Goal: Complete application form

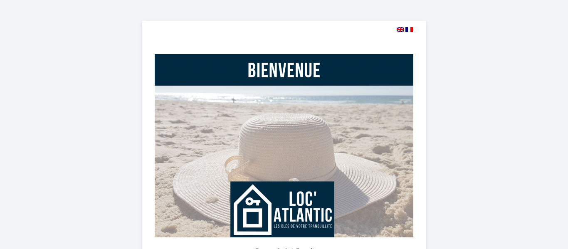
select select
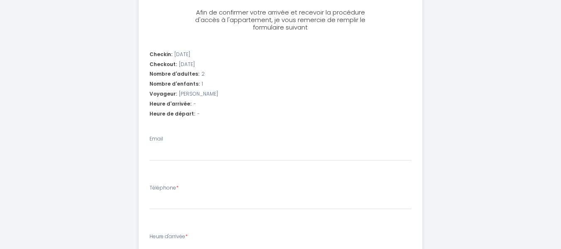
scroll to position [265, 0]
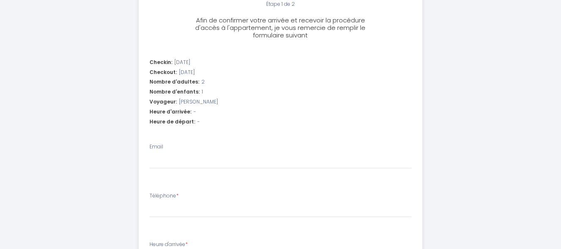
click at [201, 111] on div "Heure d'arrivée: -" at bounding box center [281, 112] width 262 height 8
click at [194, 109] on span "-" at bounding box center [195, 112] width 2 height 8
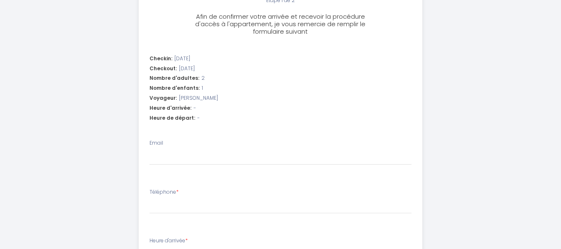
scroll to position [271, 0]
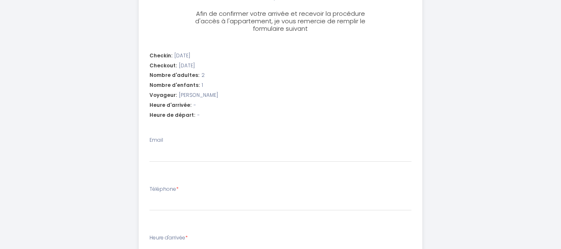
click at [206, 106] on div "Heure d'arrivée: -" at bounding box center [281, 105] width 262 height 8
click at [201, 108] on div "Heure d'arrivée: -" at bounding box center [281, 105] width 262 height 8
click at [202, 117] on div "Heure de départ: -" at bounding box center [281, 115] width 262 height 8
drag, startPoint x: 560, startPoint y: 145, endPoint x: 562, endPoint y: 44, distance: 101.4
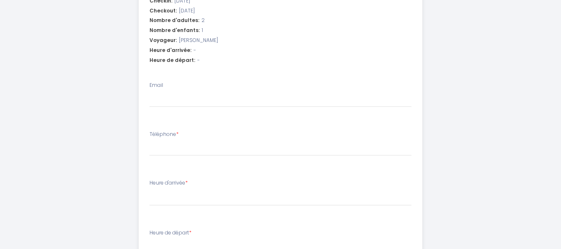
scroll to position [335, 0]
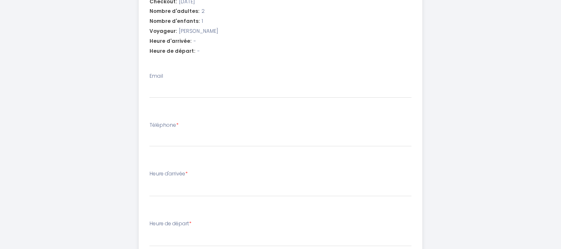
click at [184, 79] on div "Email" at bounding box center [281, 85] width 262 height 26
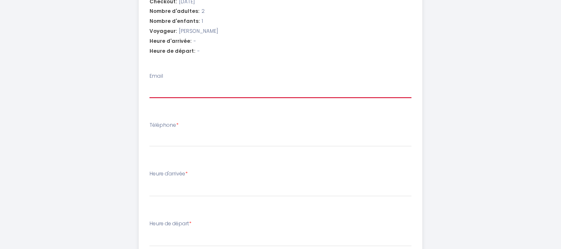
click at [163, 93] on input "Email" at bounding box center [281, 90] width 262 height 15
type input "[EMAIL_ADDRESS][DOMAIN_NAME]"
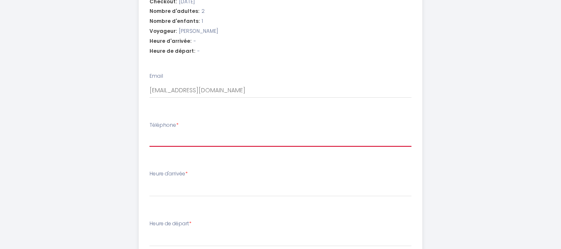
type input "0640391621"
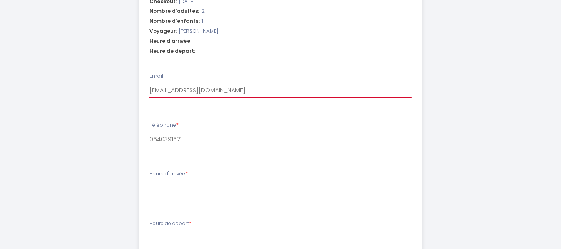
select select
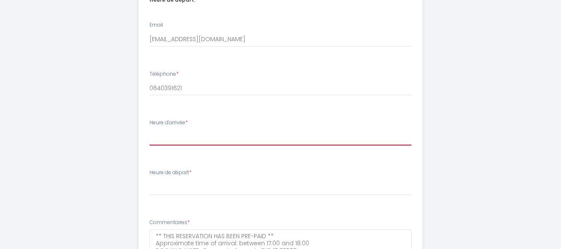
click at [178, 142] on select "17:00 17:30 18:00 18:30 19:00 19:30 20:00 20:30 21:00 21:30 22:00 22:30 23:00 2…" at bounding box center [281, 138] width 262 height 16
select select "17:00"
click at [150, 130] on select "17:00 17:30 18:00 18:30 19:00 19:30 20:00 20:30 21:00 21:30 22:00 22:30 23:00 2…" at bounding box center [281, 138] width 262 height 16
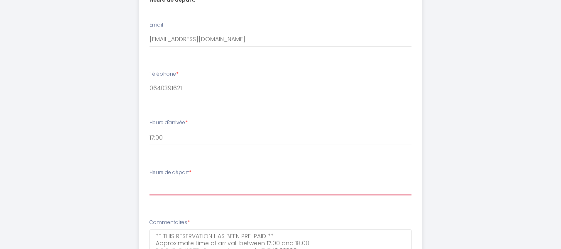
click at [163, 194] on select "00:00 00:30 01:00 01:30 02:00 02:30 03:00 03:30 04:00 04:30 05:00 05:30 06:00 0…" at bounding box center [281, 187] width 262 height 16
select select "10:00"
click at [150, 179] on select "00:00 00:30 01:00 01:30 02:00 02:30 03:00 03:30 04:00 04:30 05:00 05:30 06:00 0…" at bounding box center [281, 187] width 262 height 16
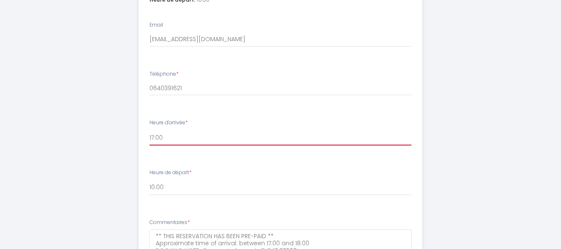
click at [161, 138] on select "17:00 17:30 18:00 18:30 19:00 19:30 20:00 20:30 21:00 21:30 22:00 22:30 23:00 2…" at bounding box center [281, 138] width 262 height 16
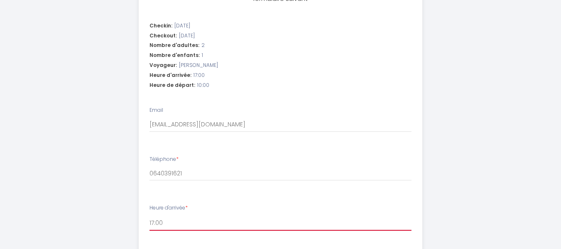
scroll to position [305, 0]
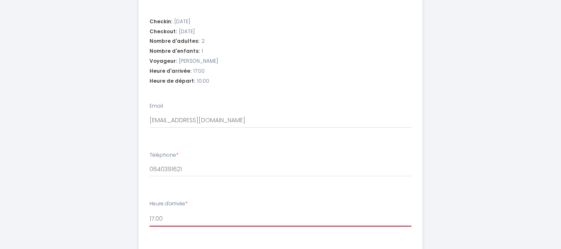
click at [162, 220] on select "17:00 17:30 18:00 18:30 19:00 19:30 20:00 20:30 21:00 21:30 22:00 22:30 23:00 2…" at bounding box center [281, 219] width 262 height 16
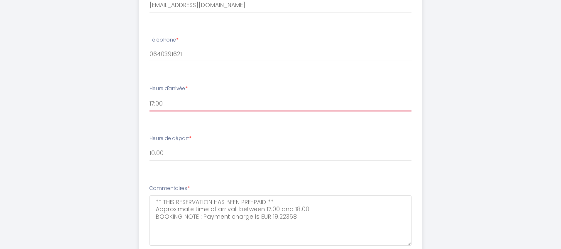
scroll to position [422, 0]
click at [158, 104] on select "17:00 17:30 18:00 18:30 19:00 19:30 20:00 20:30 21:00 21:30 22:00 22:30 23:00 2…" at bounding box center [281, 102] width 262 height 16
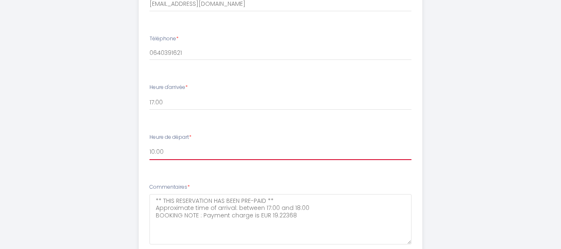
click at [325, 152] on select "00:00 00:30 01:00 01:30 02:00 02:30 03:00 03:30 04:00 04:30 05:00 05:30 06:00 0…" at bounding box center [281, 152] width 262 height 16
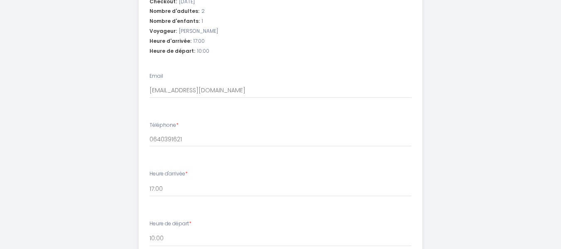
scroll to position [351, 0]
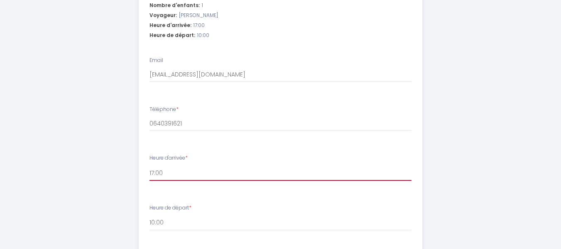
click at [165, 175] on select "17:00 17:30 18:00 18:30 19:00 19:30 20:00 20:30 21:00 21:30 22:00 22:30 23:00 2…" at bounding box center [281, 173] width 262 height 16
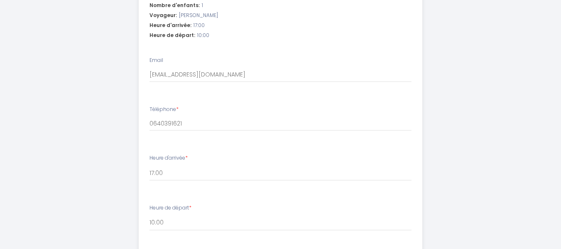
click at [510, 151] on div "Eroso Saint Esprit Étape 1 de 2 Afin de confirmer votre arrivée et recevoir la …" at bounding box center [280, 17] width 561 height 737
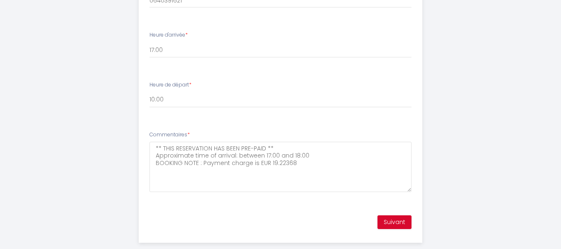
scroll to position [475, 0]
click at [400, 222] on button "Suivant" at bounding box center [395, 221] width 34 height 14
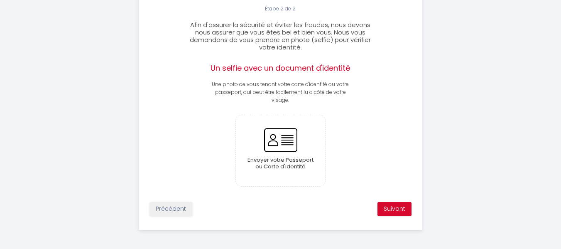
scroll to position [262, 0]
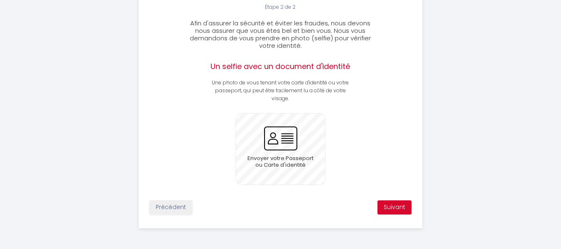
click at [277, 143] on input "file" at bounding box center [280, 148] width 89 height 71
click at [400, 210] on button "Suivant" at bounding box center [395, 207] width 34 height 14
click at [398, 210] on button "Suivant" at bounding box center [395, 207] width 34 height 14
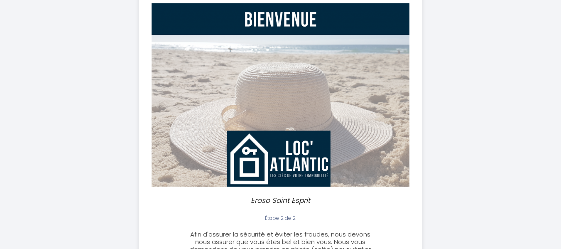
scroll to position [0, 0]
